Goal: Check status: Check status

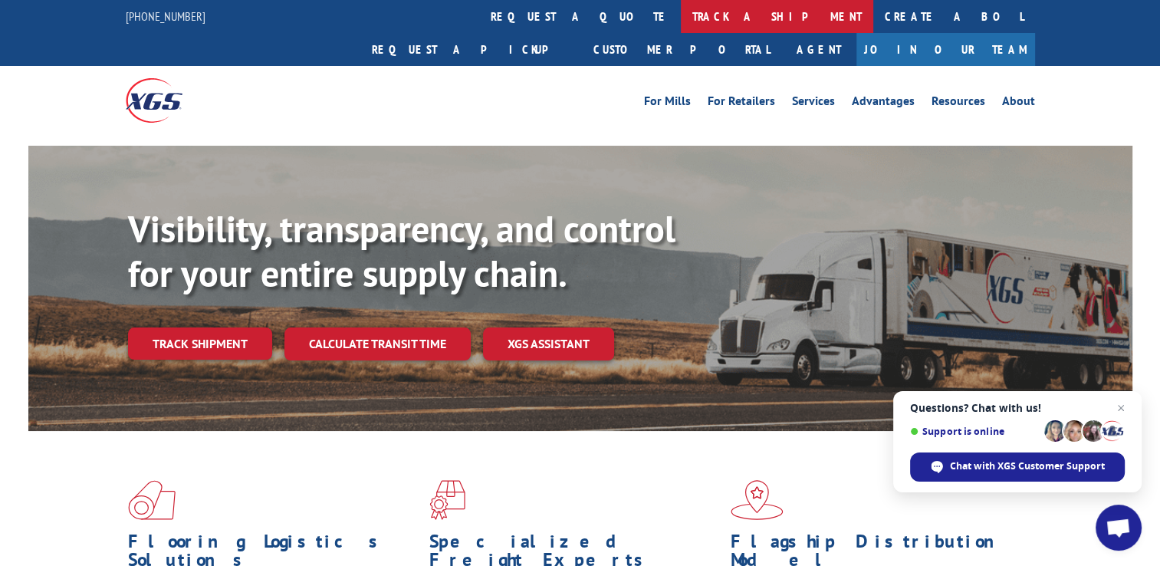
click at [681, 13] on link "track a shipment" at bounding box center [777, 16] width 192 height 33
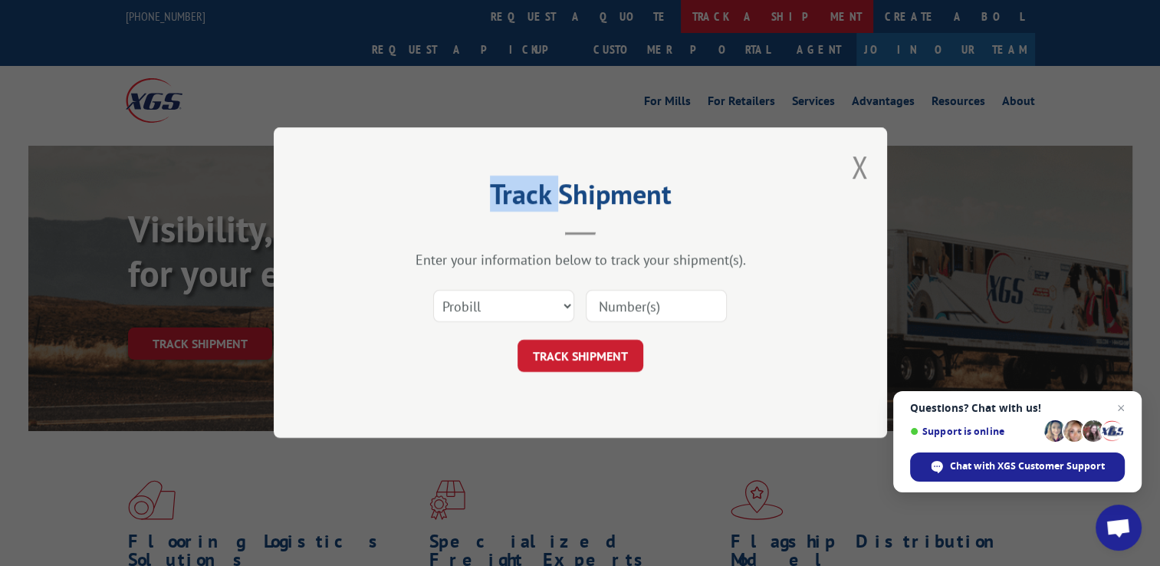
click at [500, 13] on div "Track Shipment Enter your information below to track your shipment(s). Select c…" at bounding box center [580, 283] width 1160 height 566
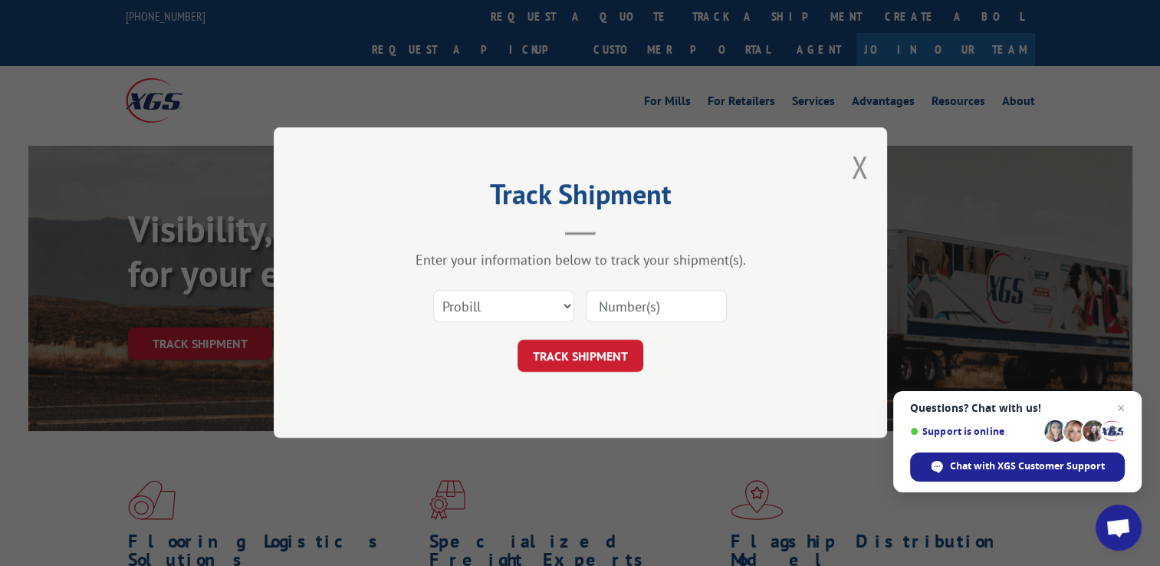
click at [655, 294] on input at bounding box center [656, 307] width 141 height 32
type input "2882536"
click at [560, 305] on select "Select category... Probill BOL PO" at bounding box center [503, 307] width 141 height 32
select select "bol"
click at [433, 291] on select "Select category... Probill BOL PO" at bounding box center [503, 307] width 141 height 32
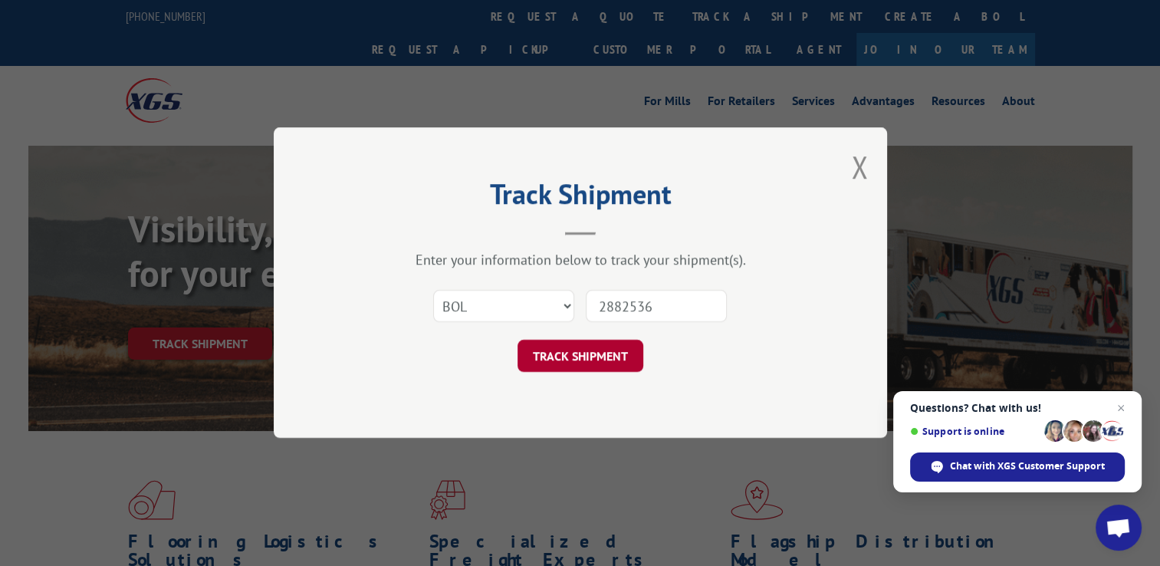
click at [616, 360] on button "TRACK SHIPMENT" at bounding box center [581, 357] width 126 height 32
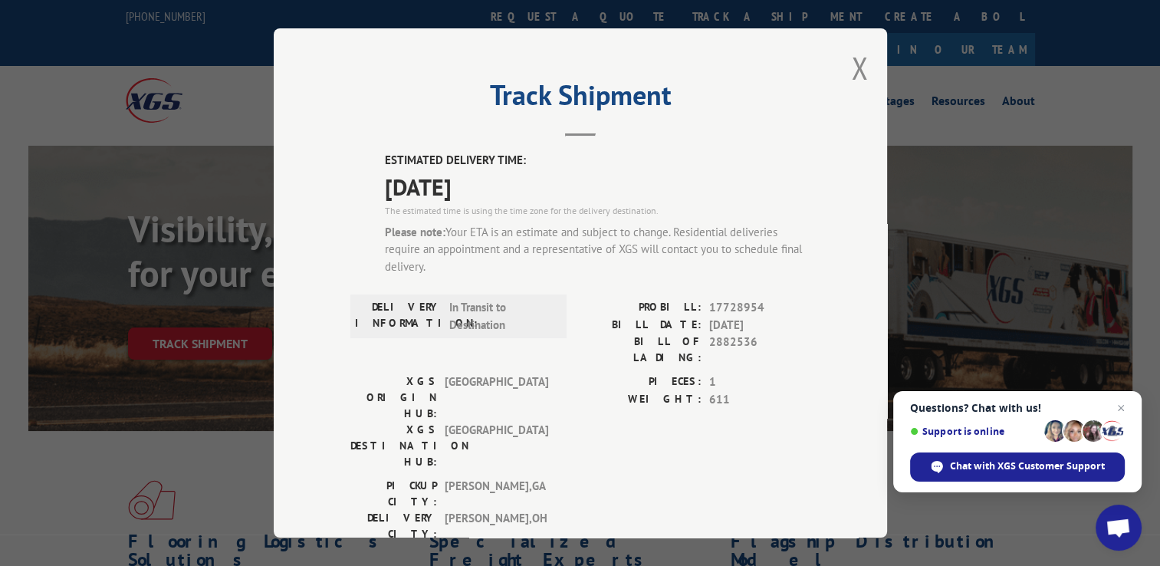
click at [831, 81] on div "Track Shipment ESTIMATED DELIVERY TIME: [DATE] The estimated time is using the …" at bounding box center [581, 282] width 614 height 509
click at [851, 75] on button "Close modal" at bounding box center [859, 68] width 17 height 41
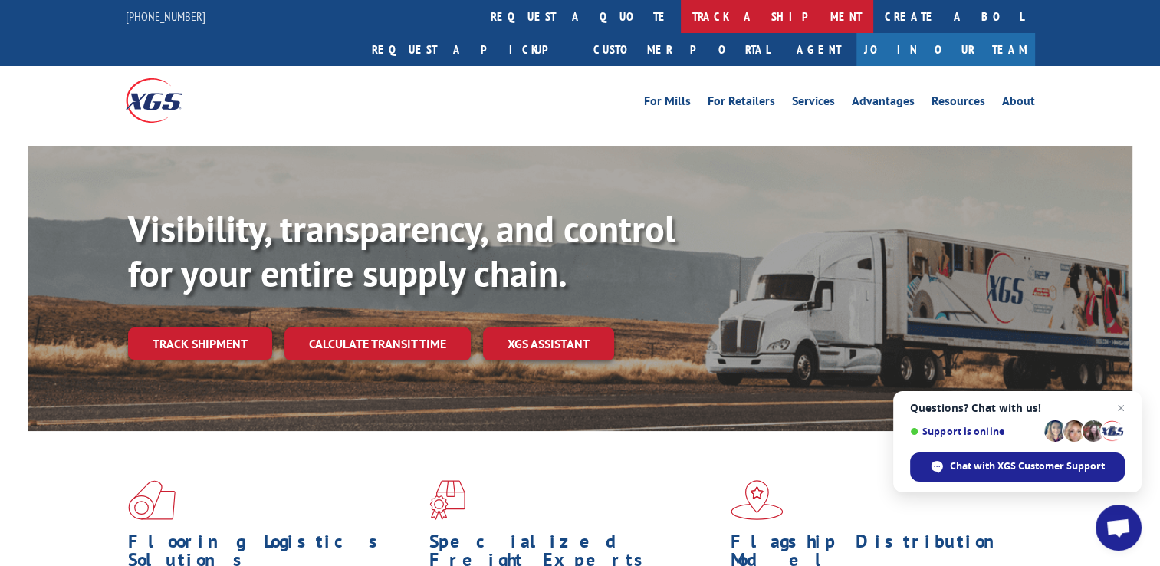
click at [681, 20] on link "track a shipment" at bounding box center [777, 16] width 192 height 33
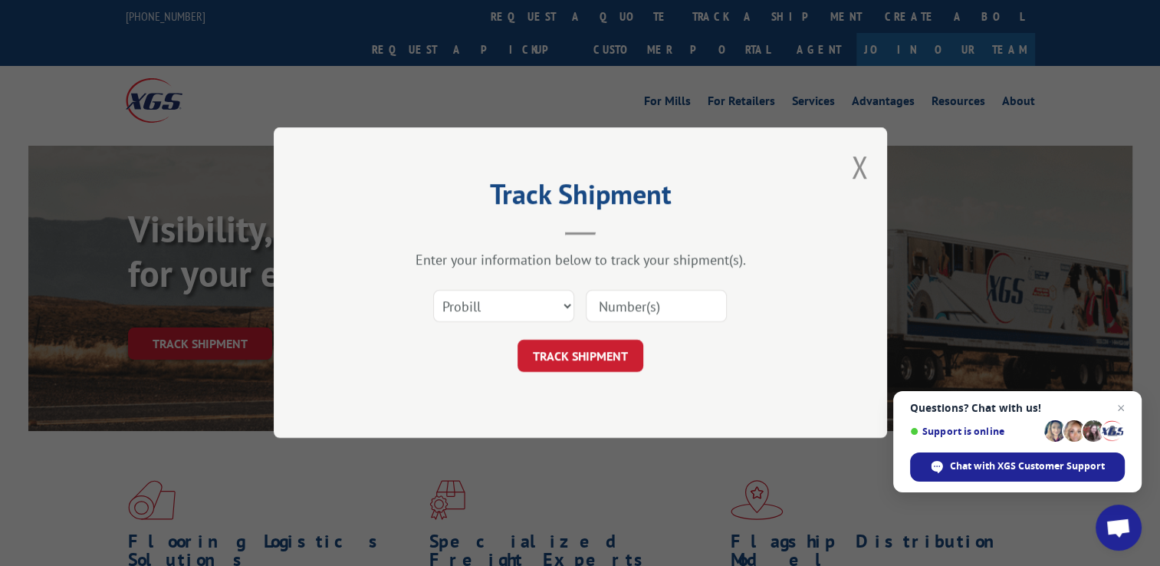
click at [562, 15] on div "Track Shipment Enter your information below to track your shipment(s). Select c…" at bounding box center [580, 283] width 1160 height 566
click at [562, 17] on div "Track Shipment Enter your information below to track your shipment(s). Select c…" at bounding box center [580, 283] width 1160 height 566
click at [631, 307] on input at bounding box center [656, 307] width 141 height 32
click at [638, 308] on input at bounding box center [656, 307] width 141 height 32
type input "17691711"
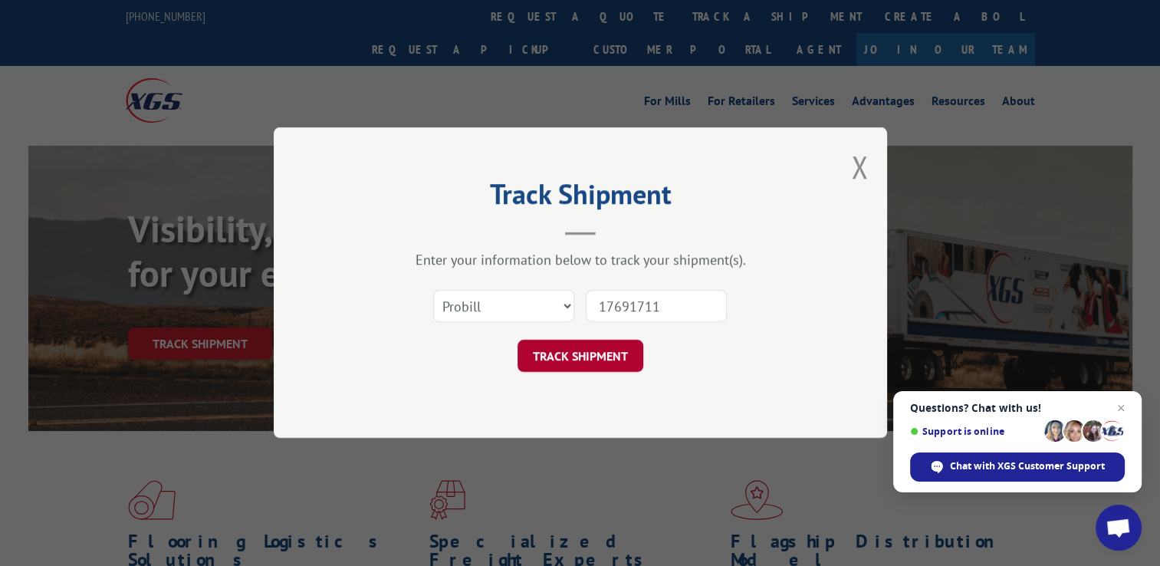
click at [558, 370] on button "TRACK SHIPMENT" at bounding box center [581, 357] width 126 height 32
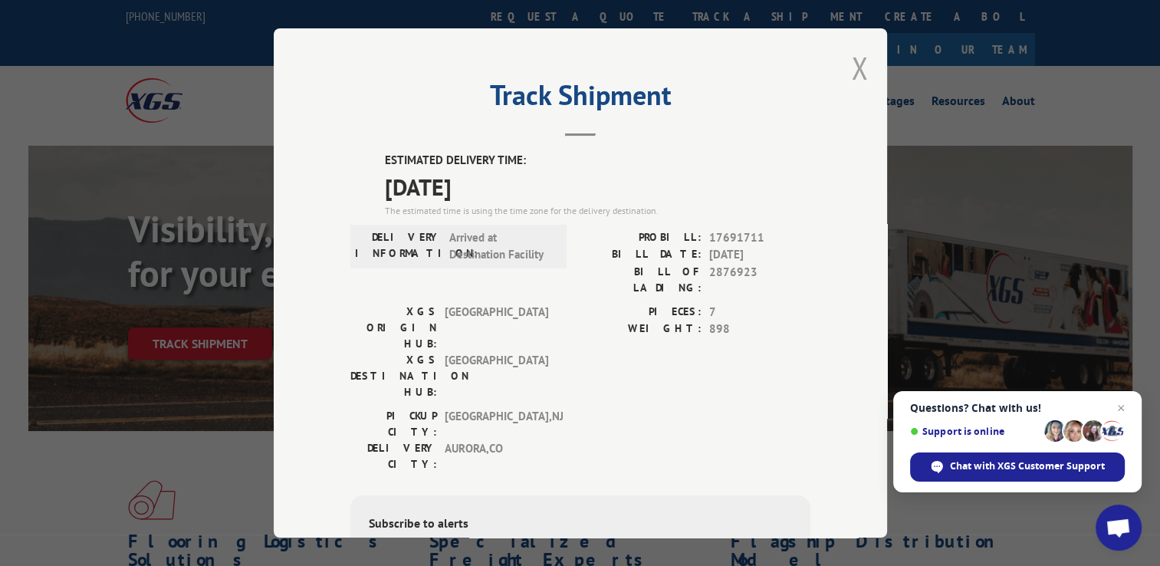
click at [851, 67] on button "Close modal" at bounding box center [859, 68] width 17 height 41
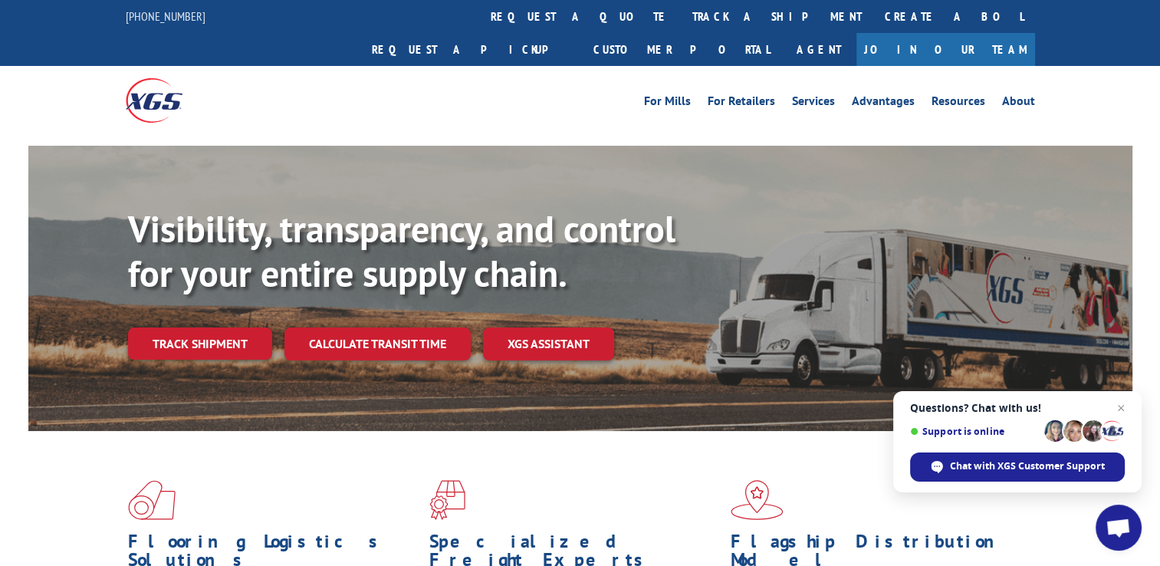
click at [681, 18] on link "track a shipment" at bounding box center [777, 16] width 192 height 33
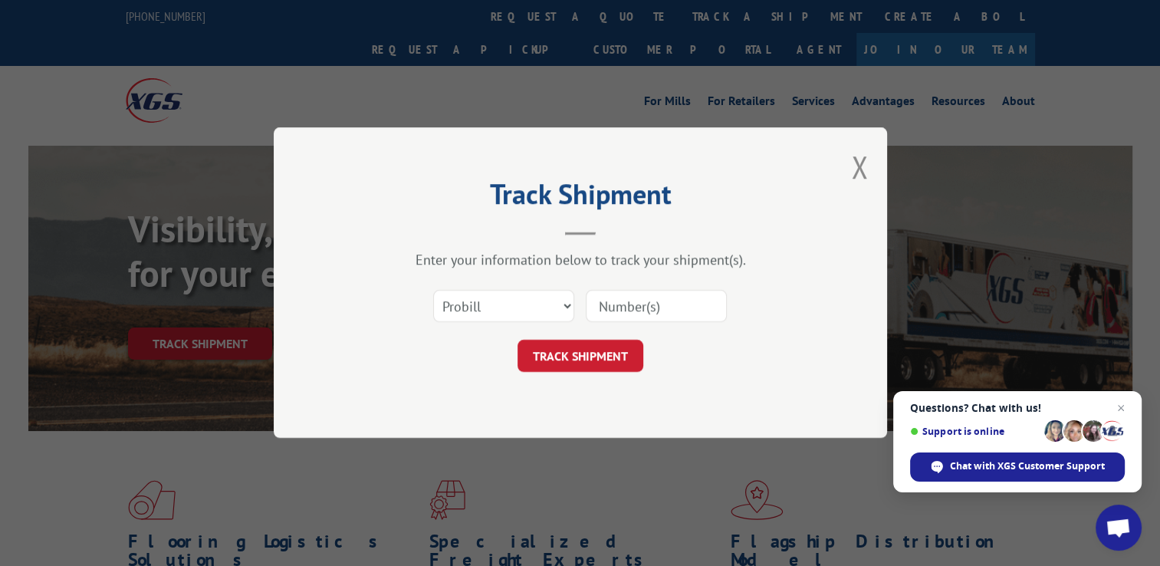
click at [624, 304] on input at bounding box center [656, 307] width 141 height 32
type input "17692583"
click at [564, 342] on button "TRACK SHIPMENT" at bounding box center [581, 357] width 126 height 32
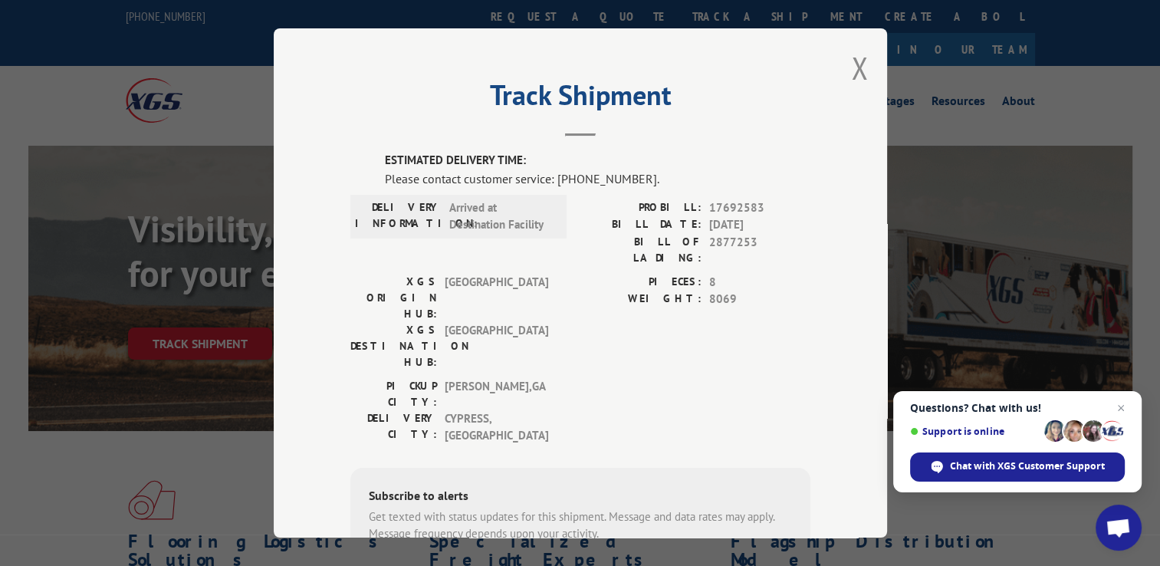
click at [866, 75] on div "Track Shipment ESTIMATED DELIVERY TIME: Please contact customer service: [PHONE…" at bounding box center [581, 282] width 614 height 509
click at [851, 66] on button "Close modal" at bounding box center [859, 68] width 17 height 41
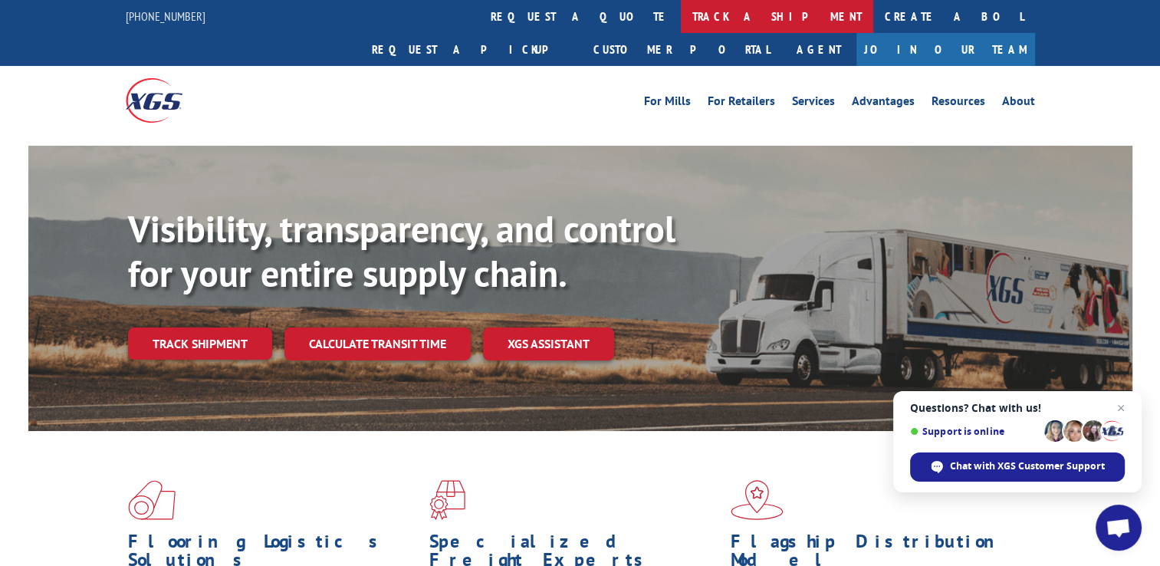
click at [681, 17] on link "track a shipment" at bounding box center [777, 16] width 192 height 33
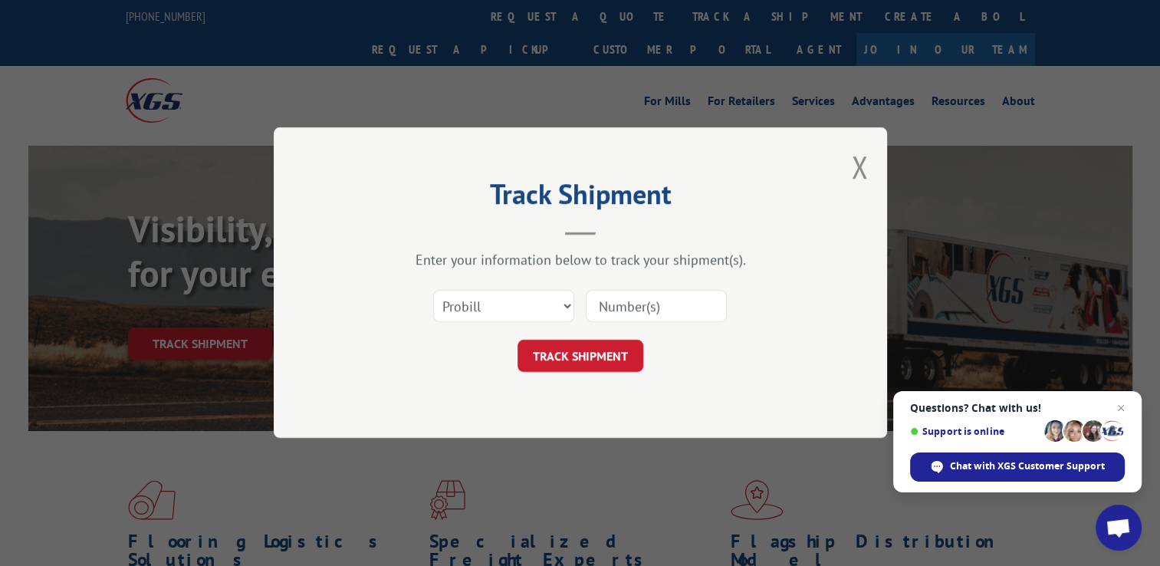
click at [610, 305] on input at bounding box center [656, 307] width 141 height 32
type input "17696347"
click at [579, 359] on button "TRACK SHIPMENT" at bounding box center [581, 357] width 126 height 32
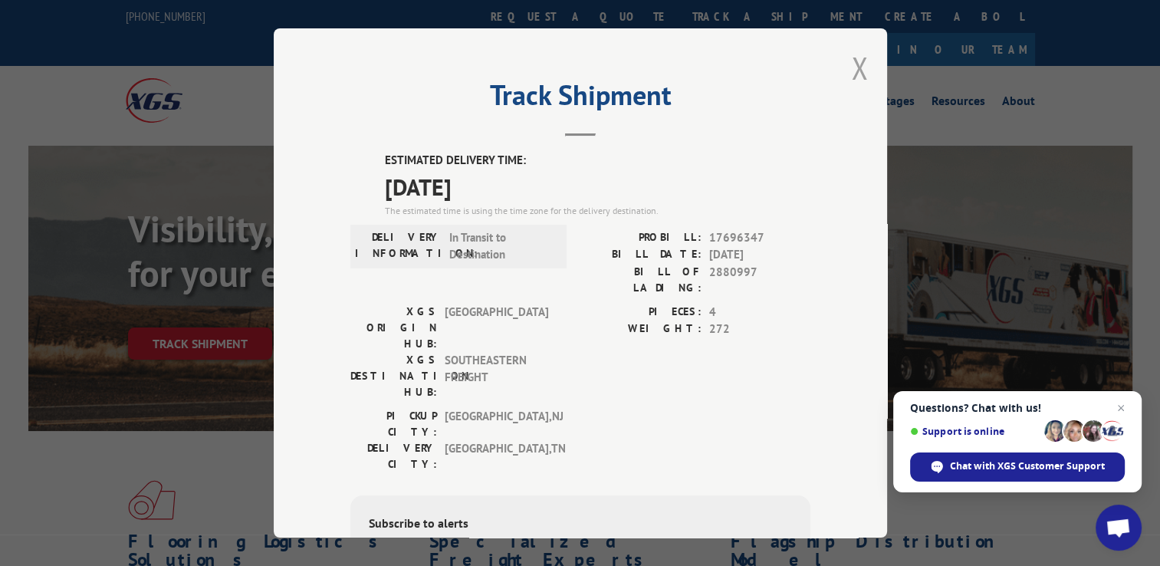
click at [856, 68] on button "Close modal" at bounding box center [859, 68] width 17 height 41
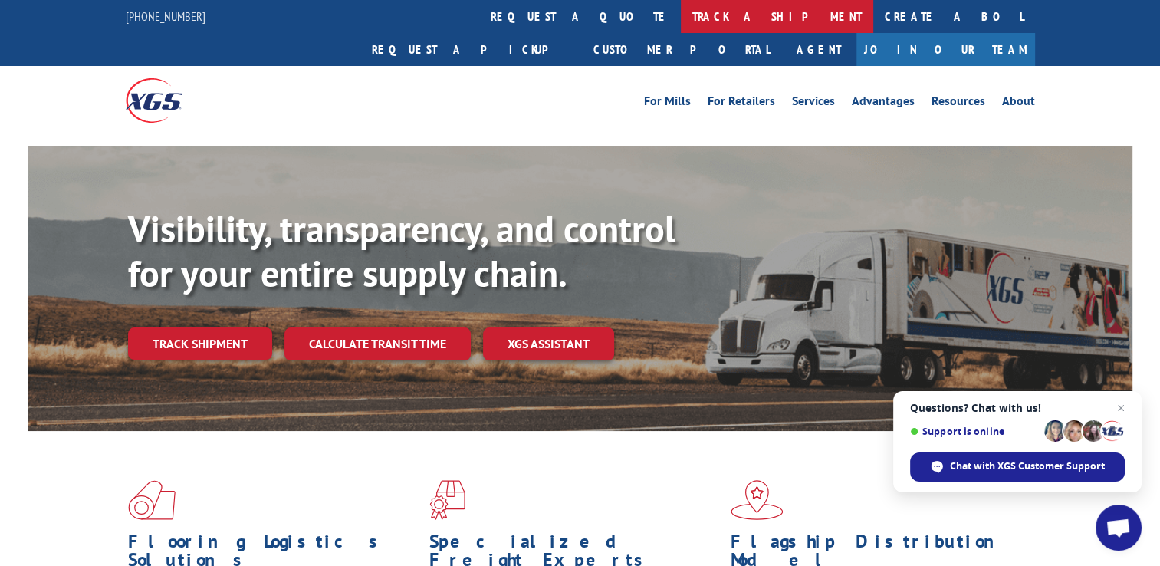
click at [681, 22] on link "track a shipment" at bounding box center [777, 16] width 192 height 33
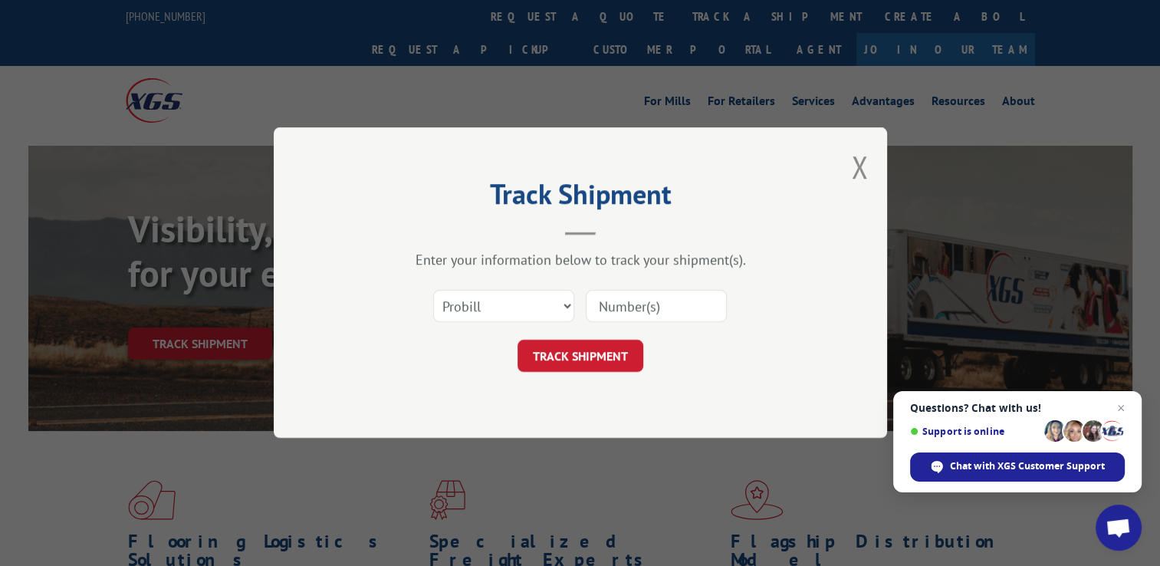
click at [621, 311] on input at bounding box center [656, 307] width 141 height 32
type input "17637428"
click at [595, 348] on button "TRACK SHIPMENT" at bounding box center [581, 357] width 126 height 32
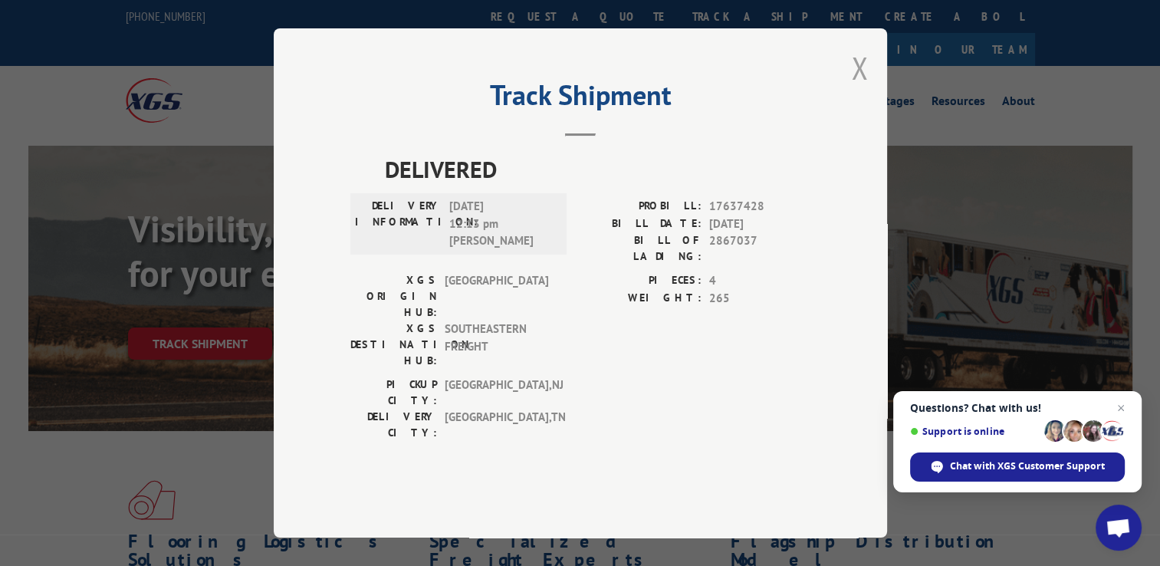
click at [865, 88] on button "Close modal" at bounding box center [859, 68] width 17 height 41
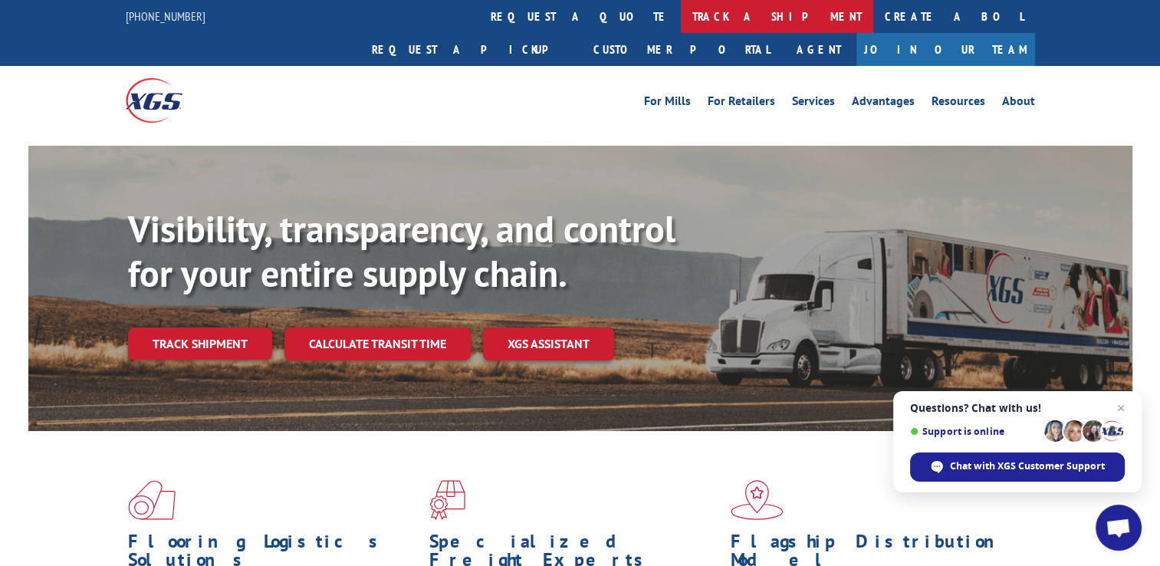
click at [681, 14] on link "track a shipment" at bounding box center [777, 16] width 192 height 33
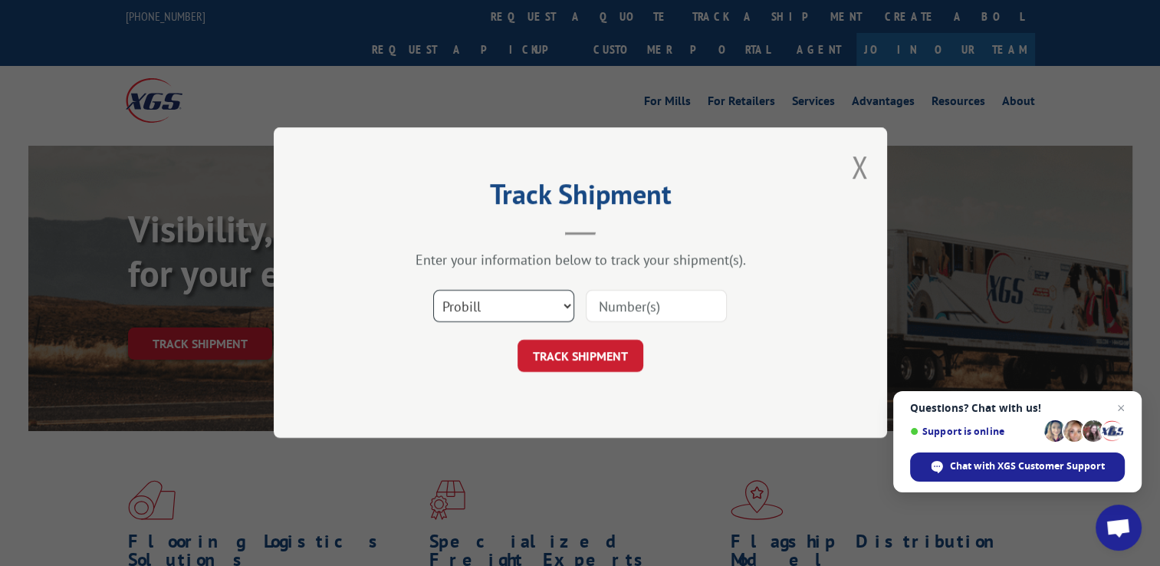
click at [564, 311] on select "Select category... Probill BOL PO" at bounding box center [503, 307] width 141 height 32
select select "bol"
click at [433, 291] on select "Select category... Probill BOL PO" at bounding box center [503, 307] width 141 height 32
click at [666, 299] on input at bounding box center [656, 307] width 141 height 32
type input "2882820"
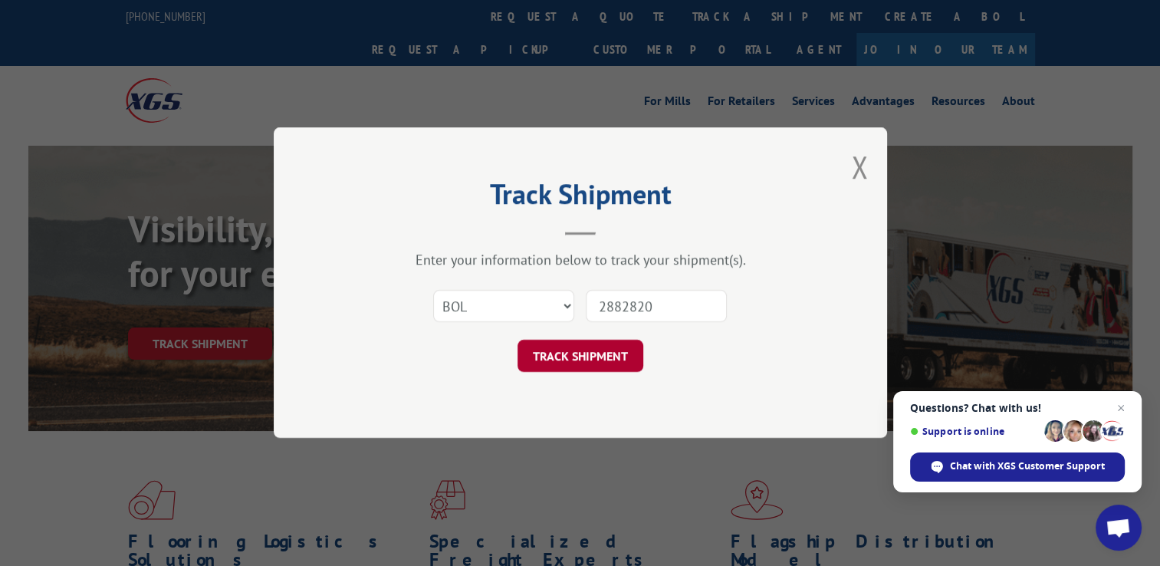
click at [556, 357] on button "TRACK SHIPMENT" at bounding box center [581, 357] width 126 height 32
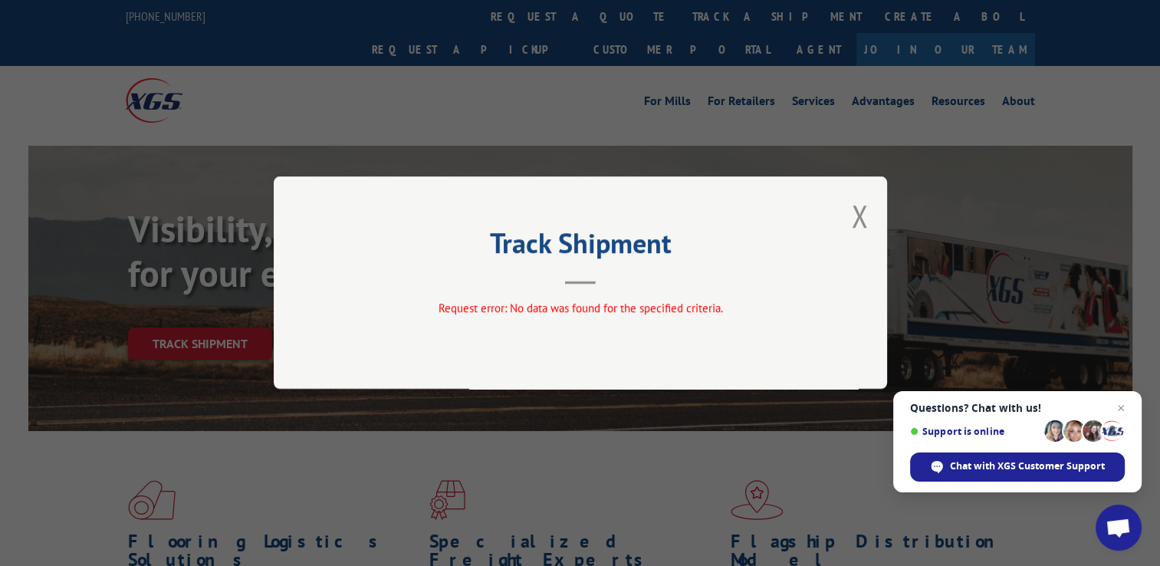
click at [870, 211] on div "Track Shipment Request error: No data was found for the specified criteria." at bounding box center [581, 282] width 614 height 212
click at [862, 214] on button "Close modal" at bounding box center [859, 216] width 17 height 41
